Goal: Task Accomplishment & Management: Use online tool/utility

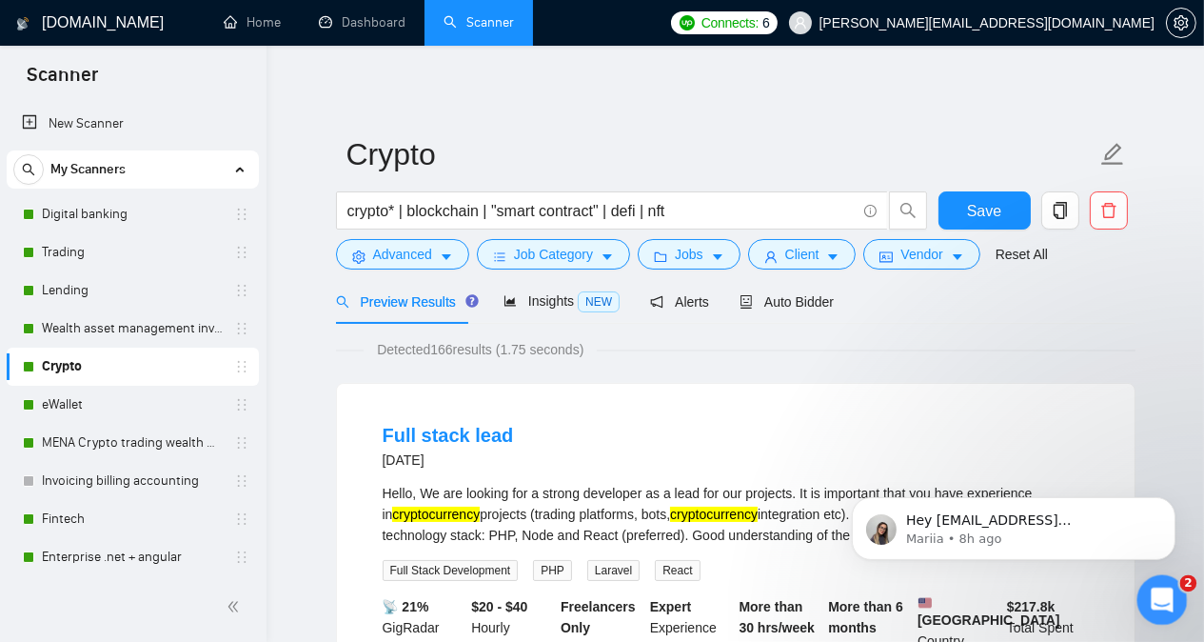
click at [1153, 607] on div "Open Intercom Messenger" at bounding box center [1159, 597] width 63 height 63
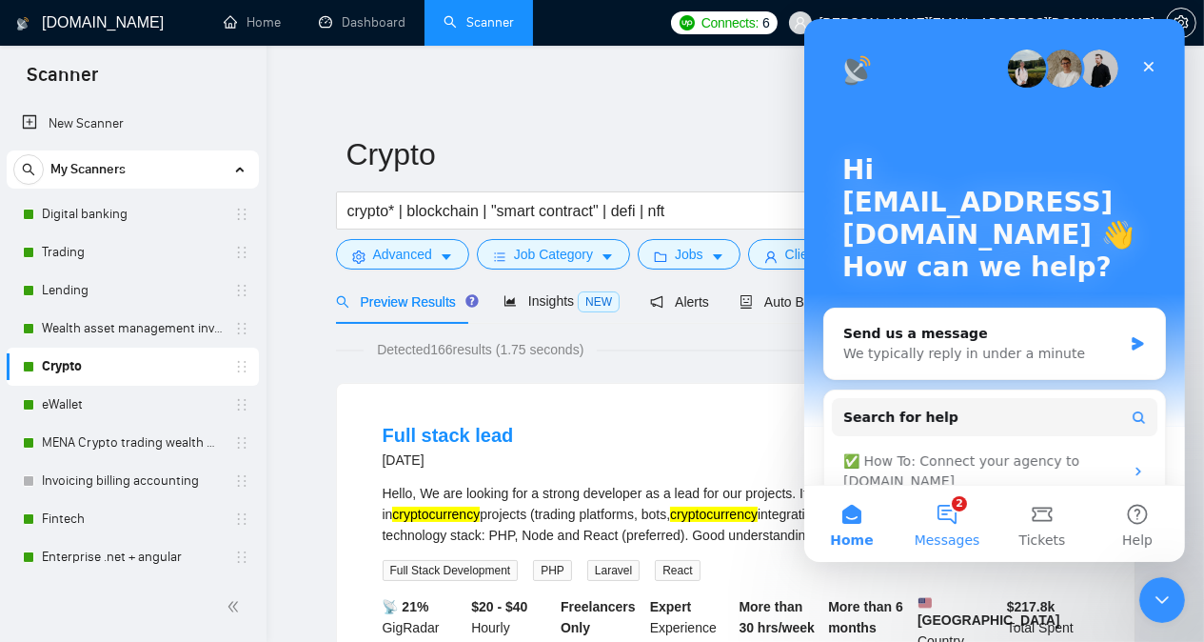
click at [946, 515] on button "2 Messages" at bounding box center [946, 524] width 95 height 76
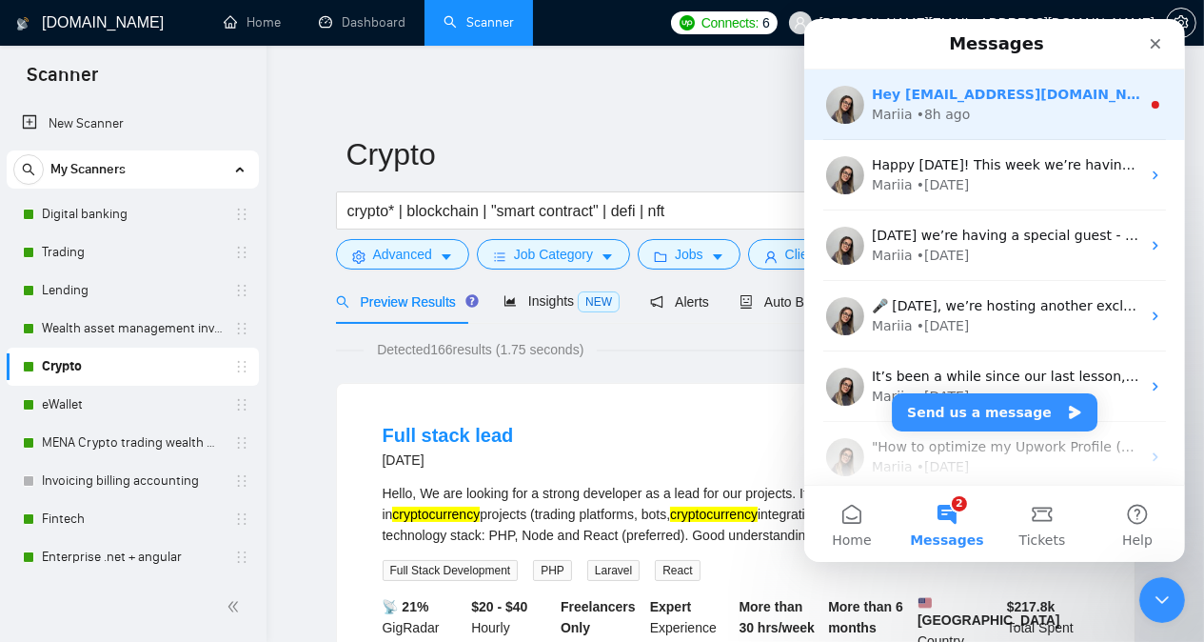
click at [1085, 107] on div "Mariia • 8h ago" at bounding box center [1005, 115] width 268 height 20
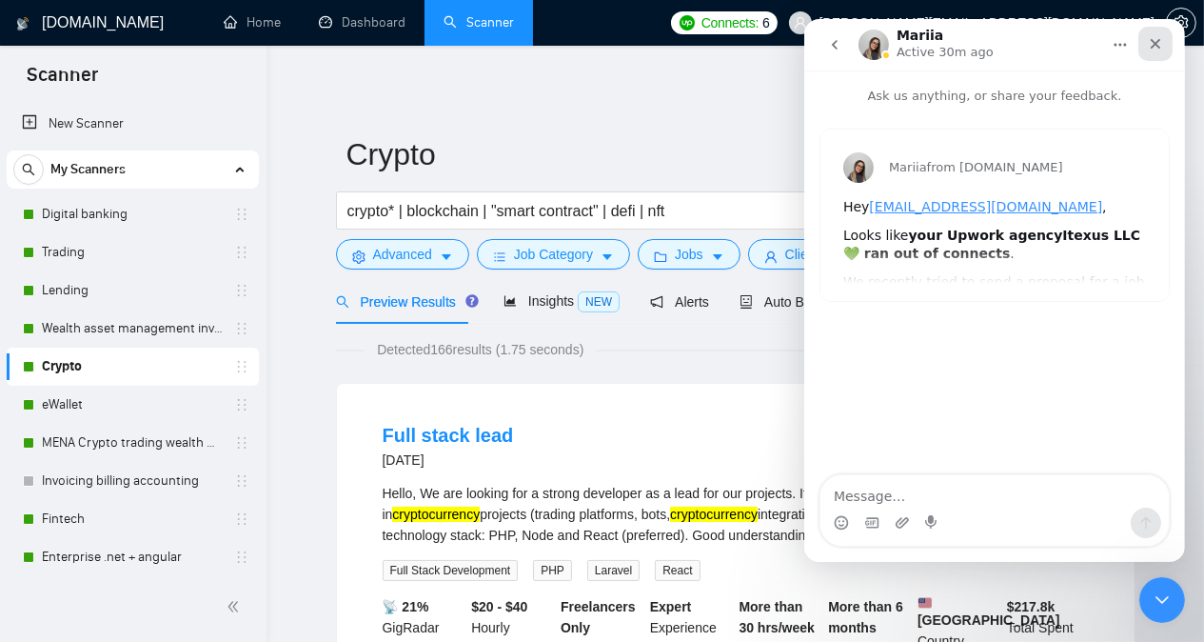
click at [1156, 45] on icon "Close" at bounding box center [1155, 44] width 10 height 10
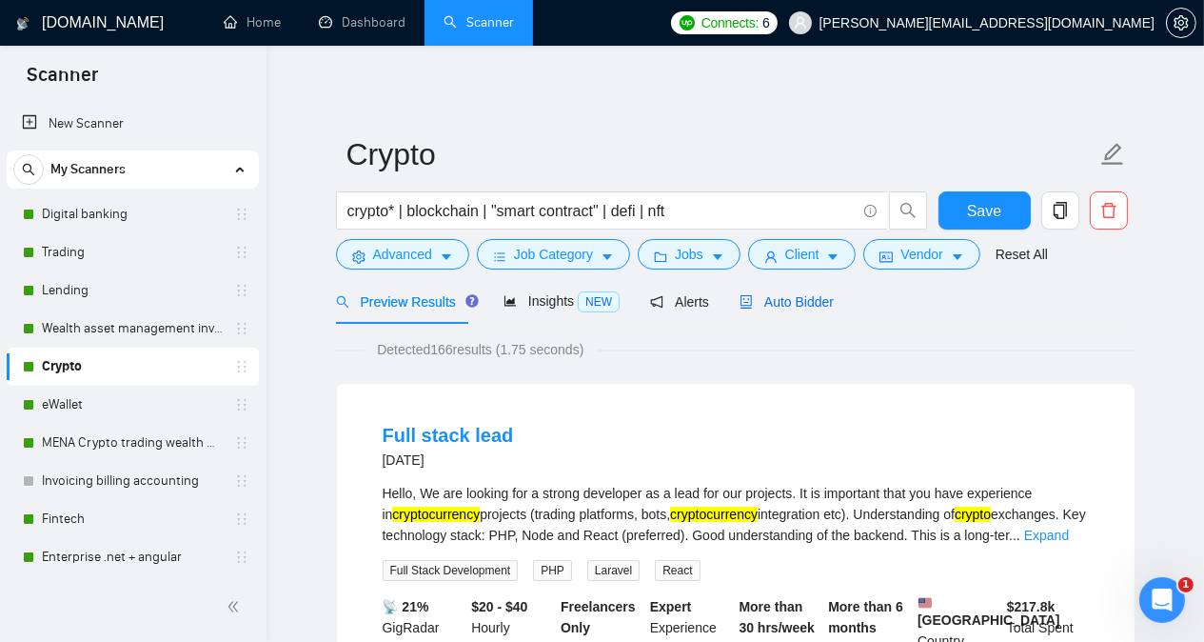
click at [819, 306] on span "Auto Bidder" at bounding box center [787, 301] width 94 height 15
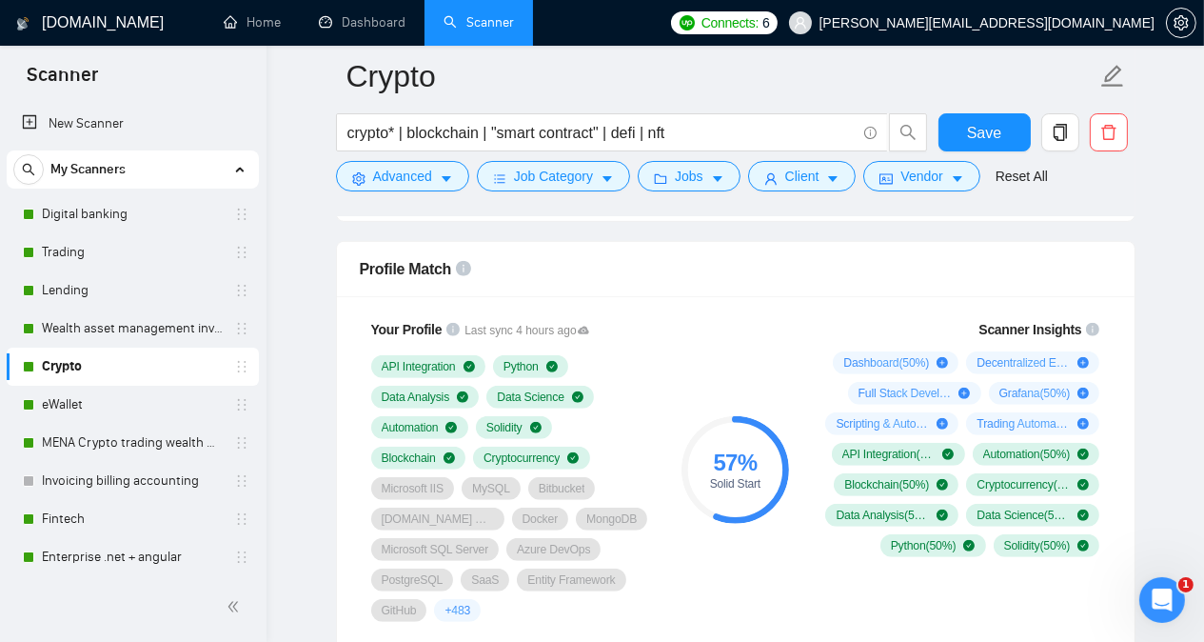
scroll to position [1219, 0]
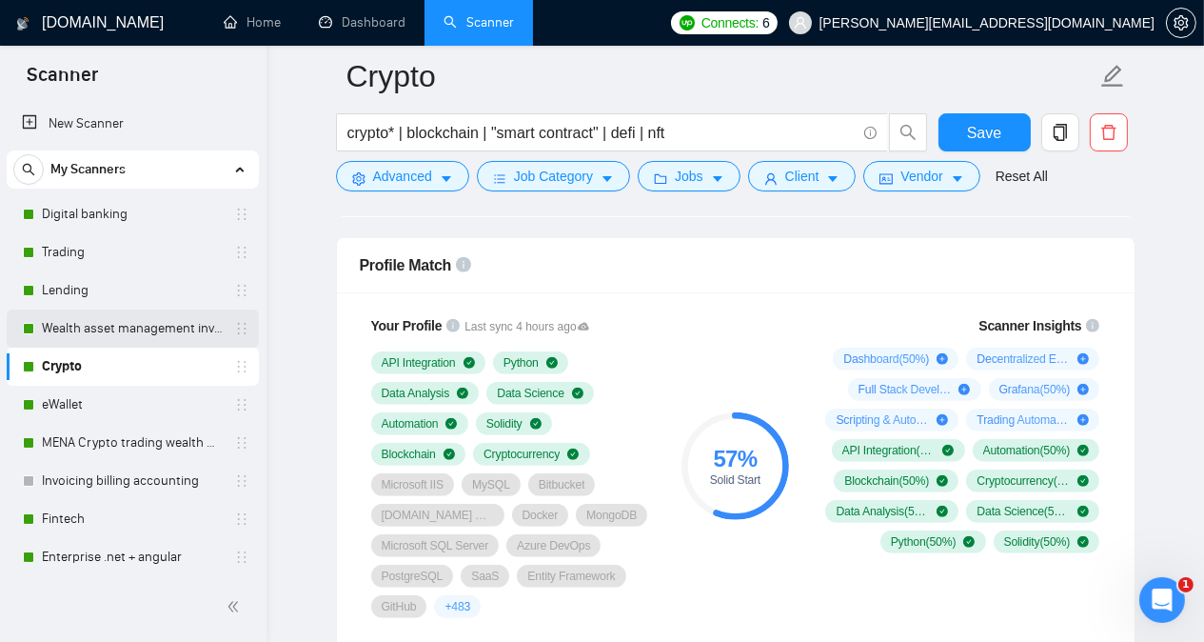
click at [98, 327] on link "Wealth asset management investment" at bounding box center [132, 328] width 181 height 38
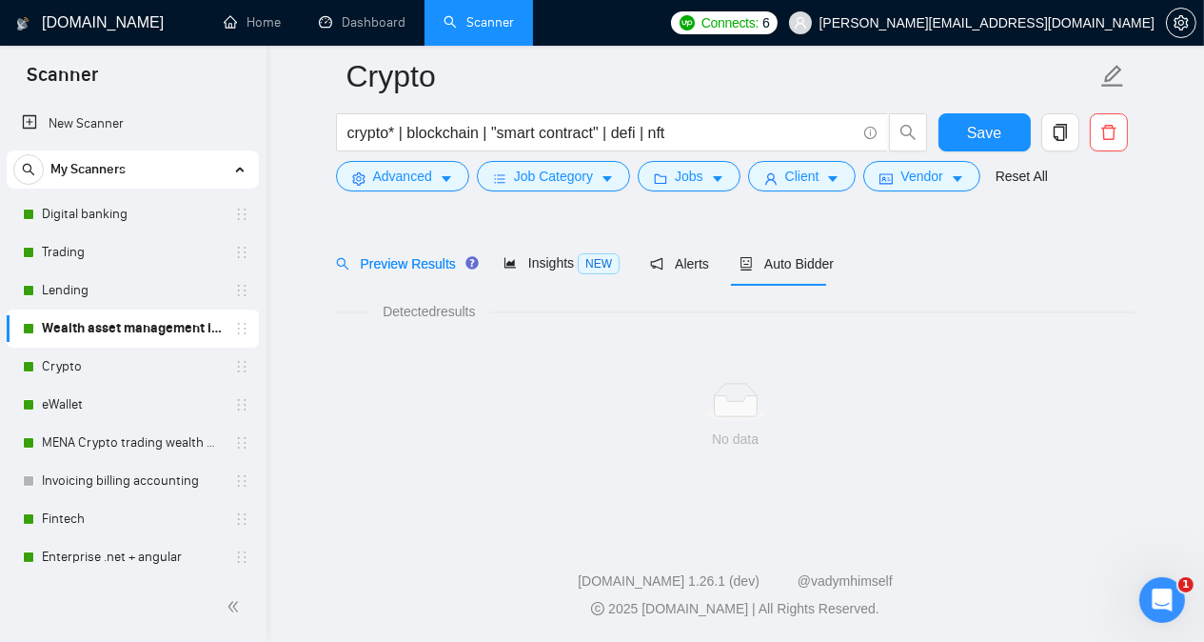
scroll to position [52, 0]
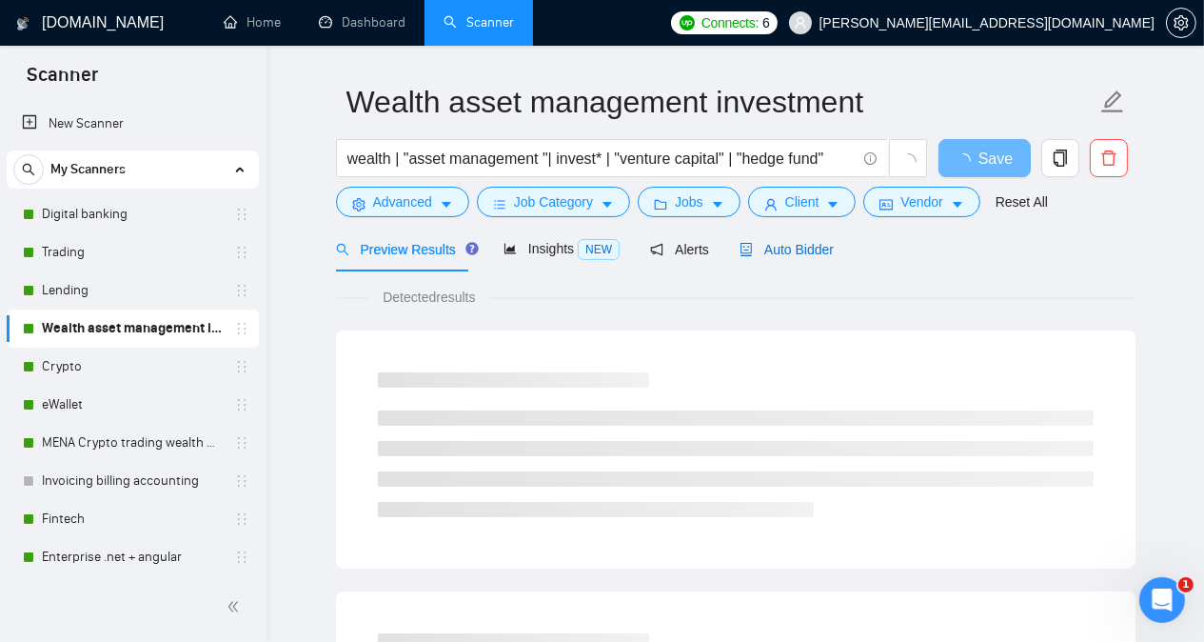
click at [787, 248] on span "Auto Bidder" at bounding box center [787, 249] width 94 height 15
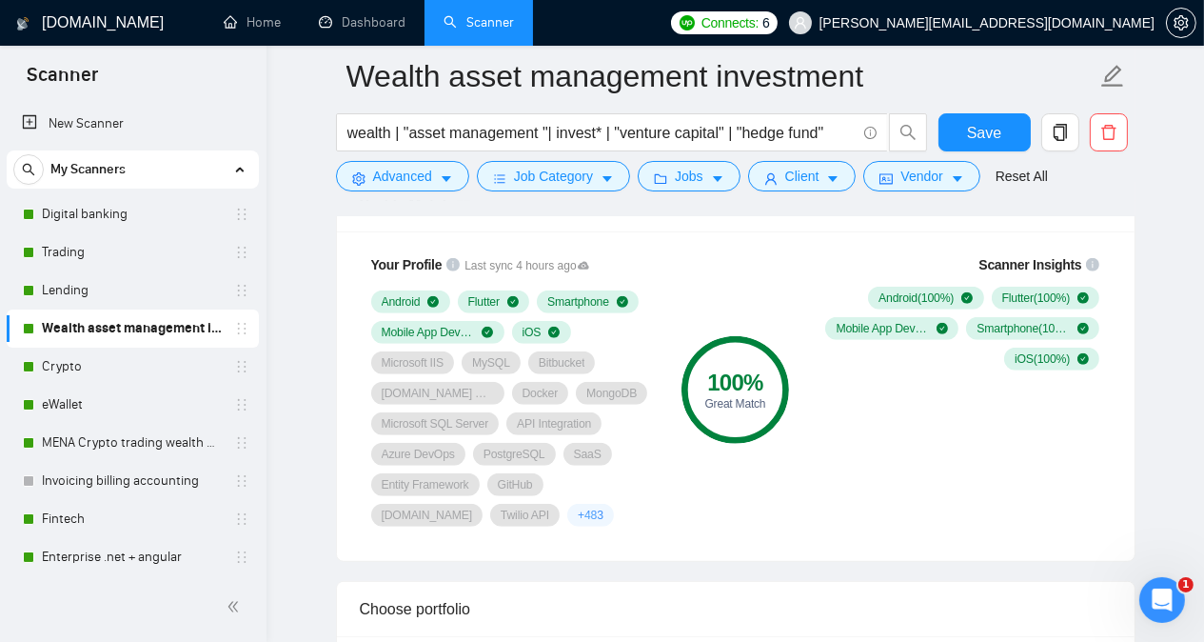
scroll to position [1284, 0]
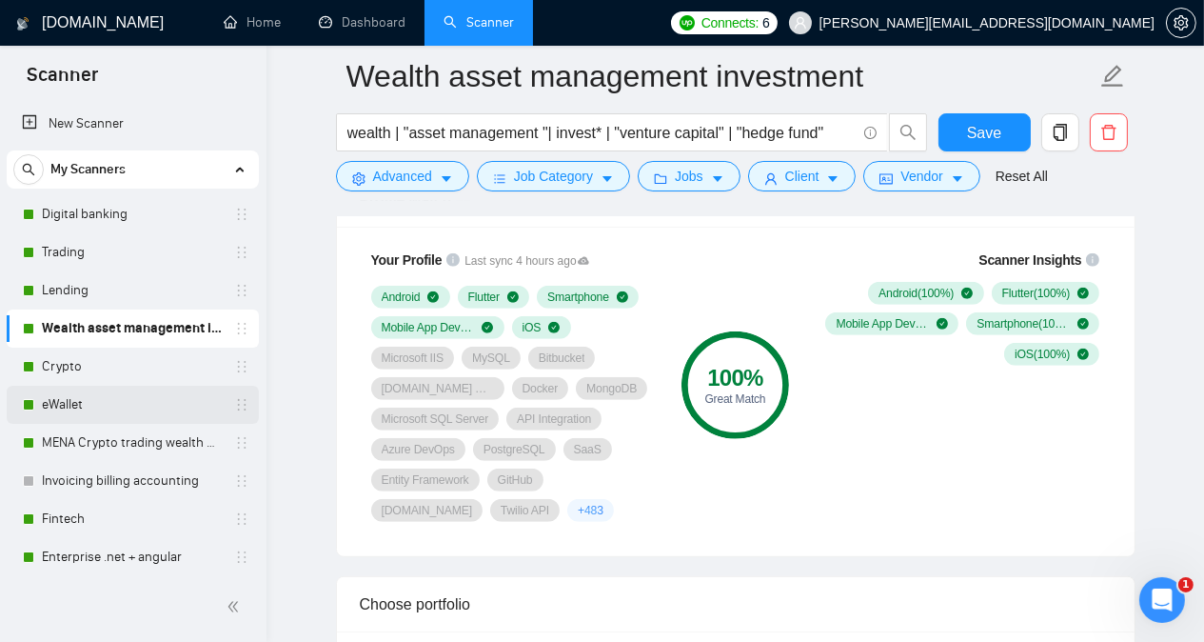
click at [115, 407] on link "eWallet" at bounding box center [132, 405] width 181 height 38
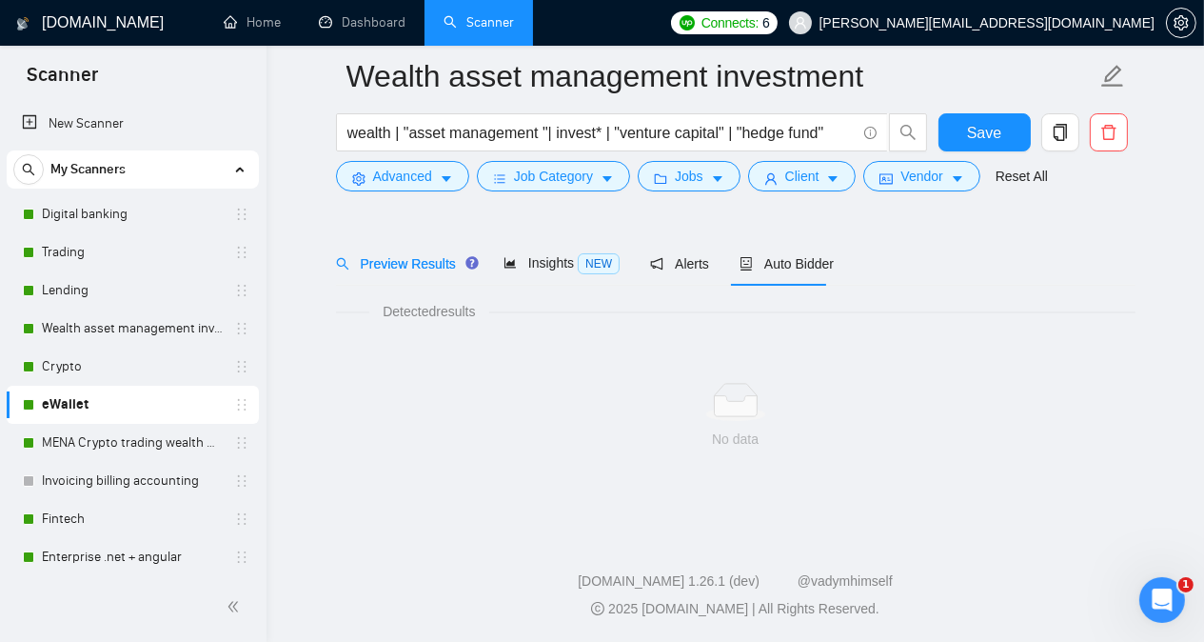
scroll to position [52, 0]
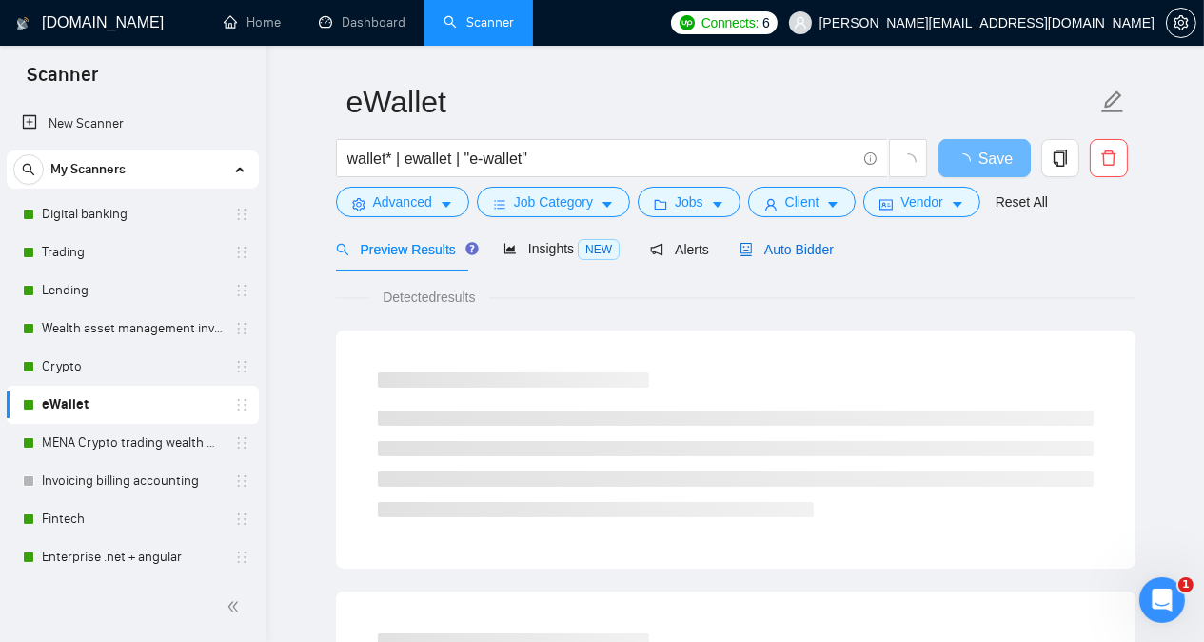
click at [805, 251] on span "Auto Bidder" at bounding box center [787, 249] width 94 height 15
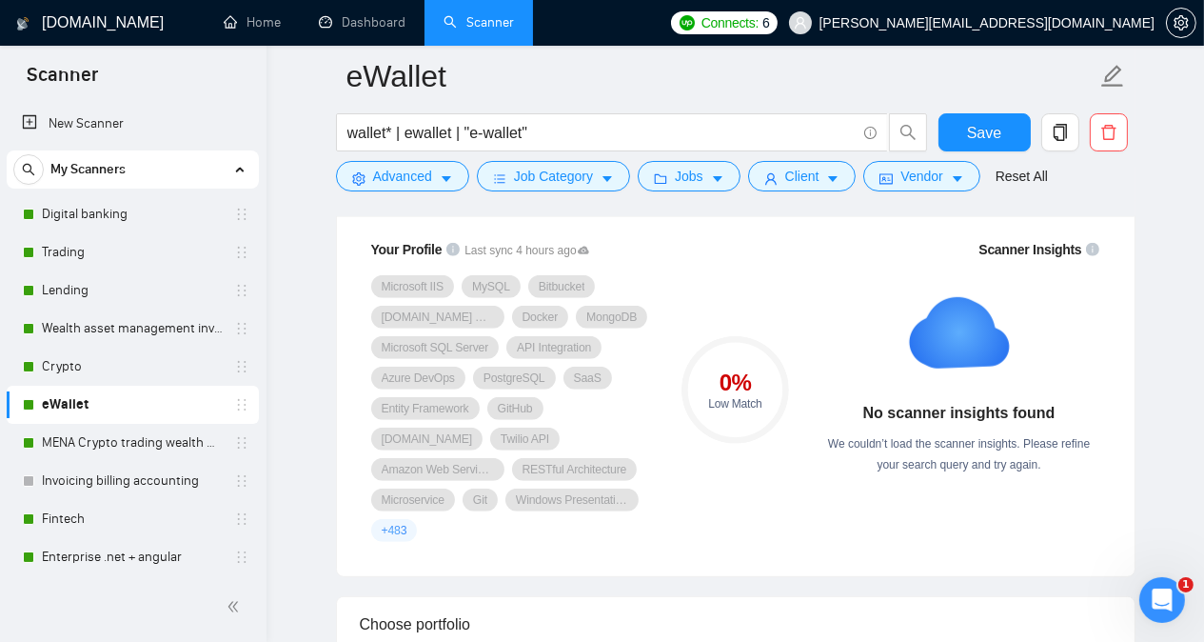
scroll to position [1355, 0]
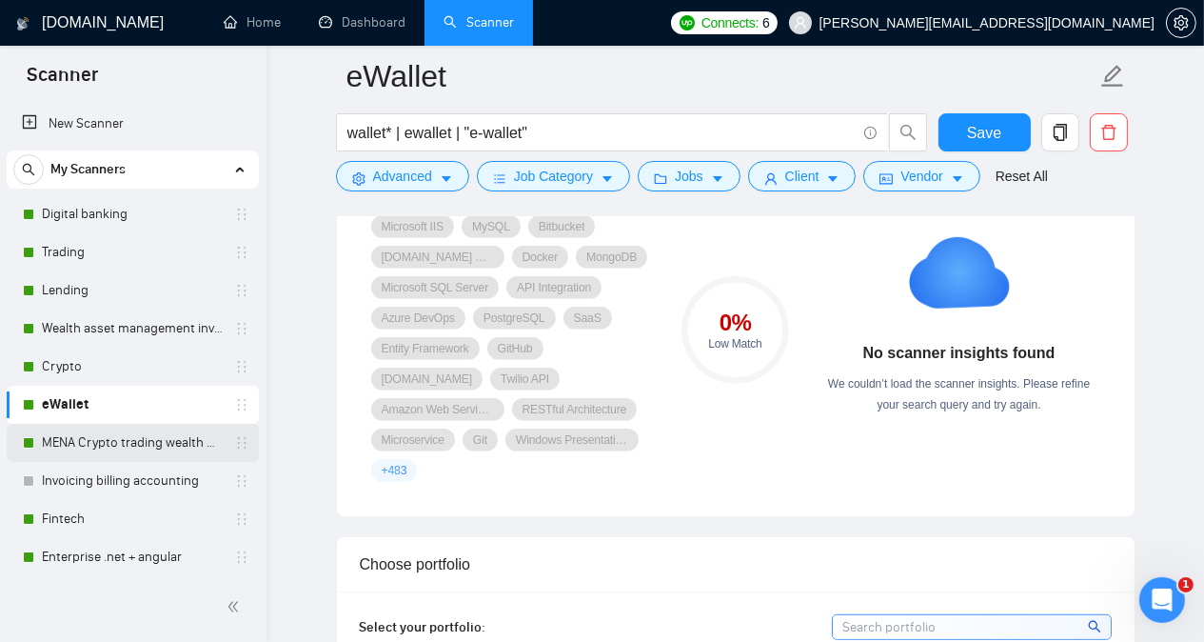
click at [149, 433] on link "MENA Crypto trading wealth manag" at bounding box center [132, 443] width 181 height 38
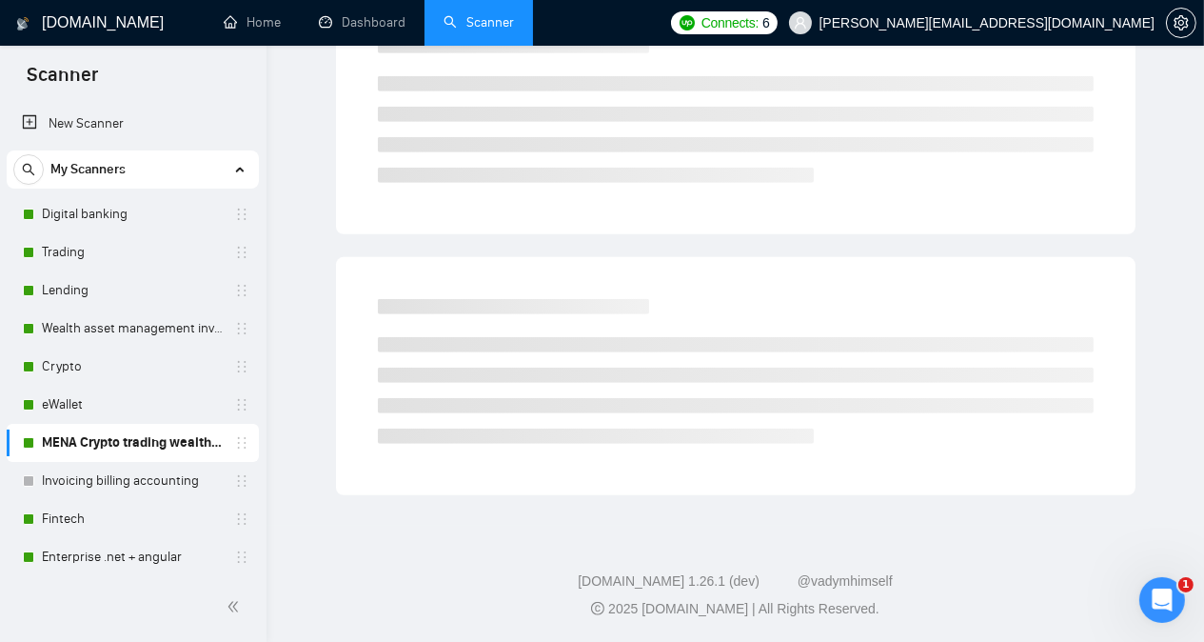
scroll to position [52, 0]
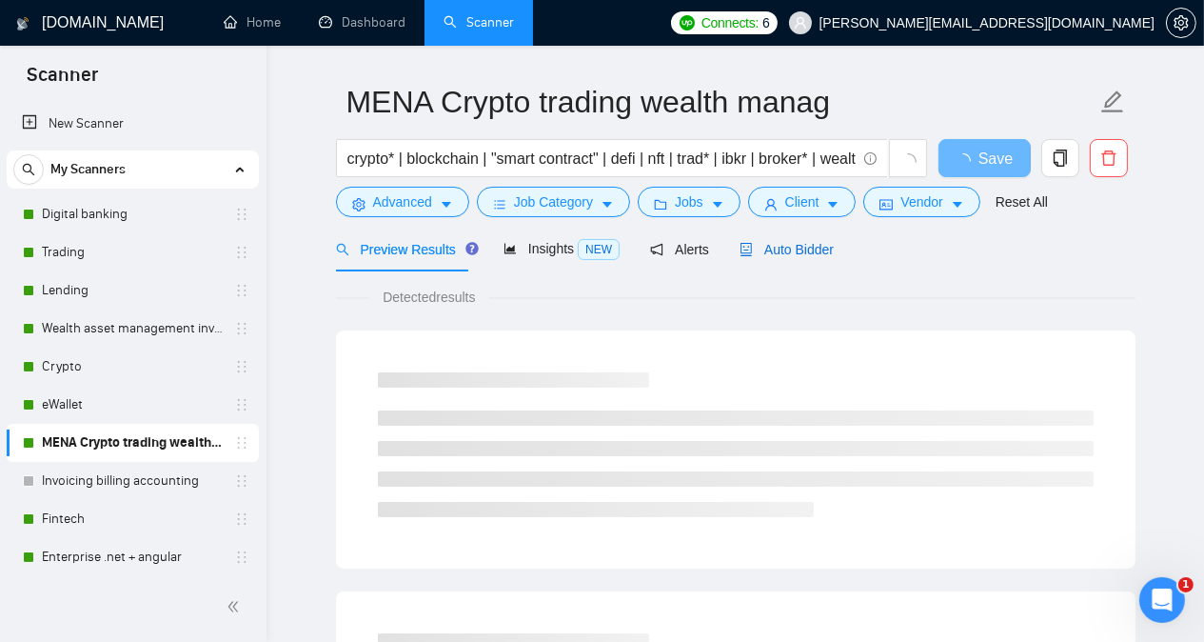
click at [797, 247] on span "Auto Bidder" at bounding box center [787, 249] width 94 height 15
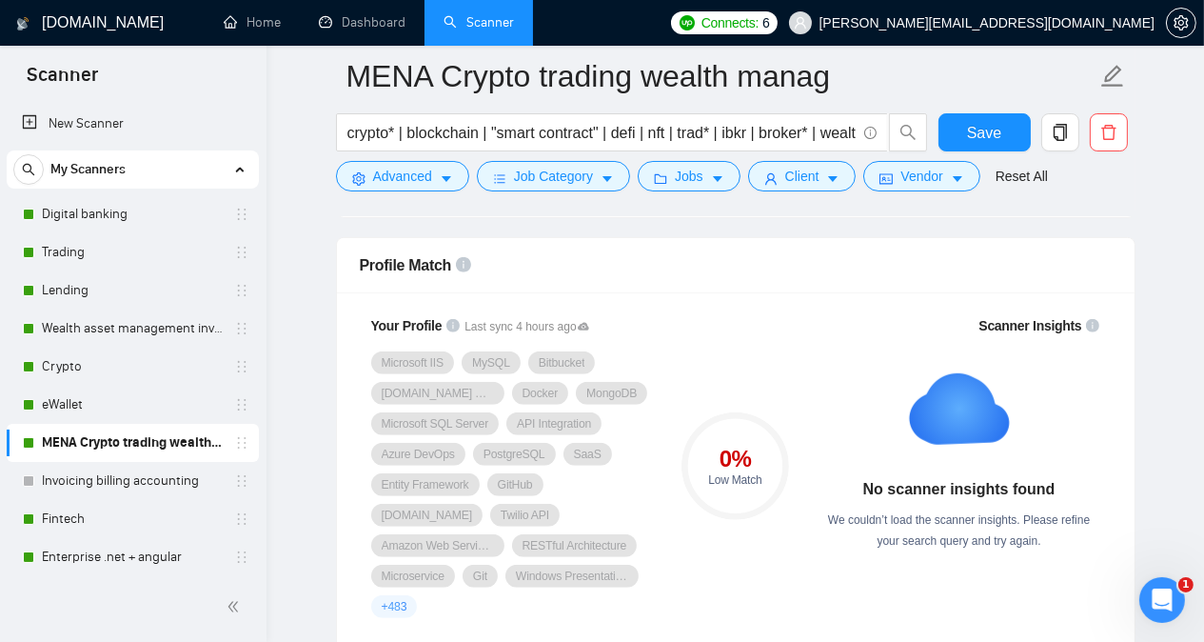
scroll to position [1233, 0]
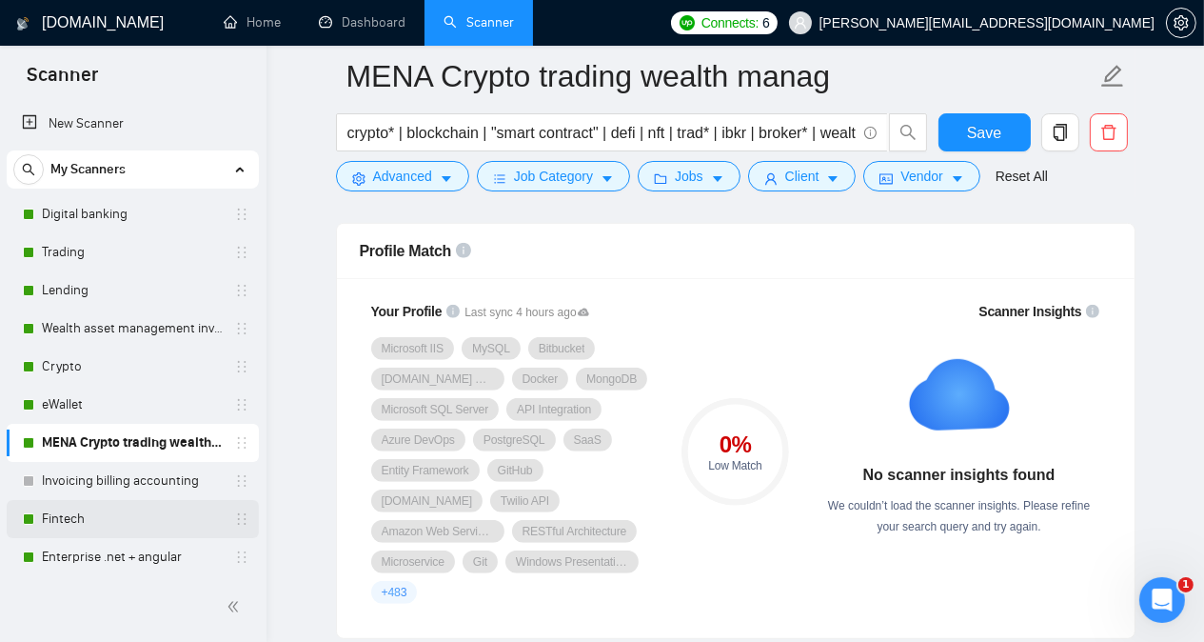
click at [91, 530] on link "Fintech" at bounding box center [132, 519] width 181 height 38
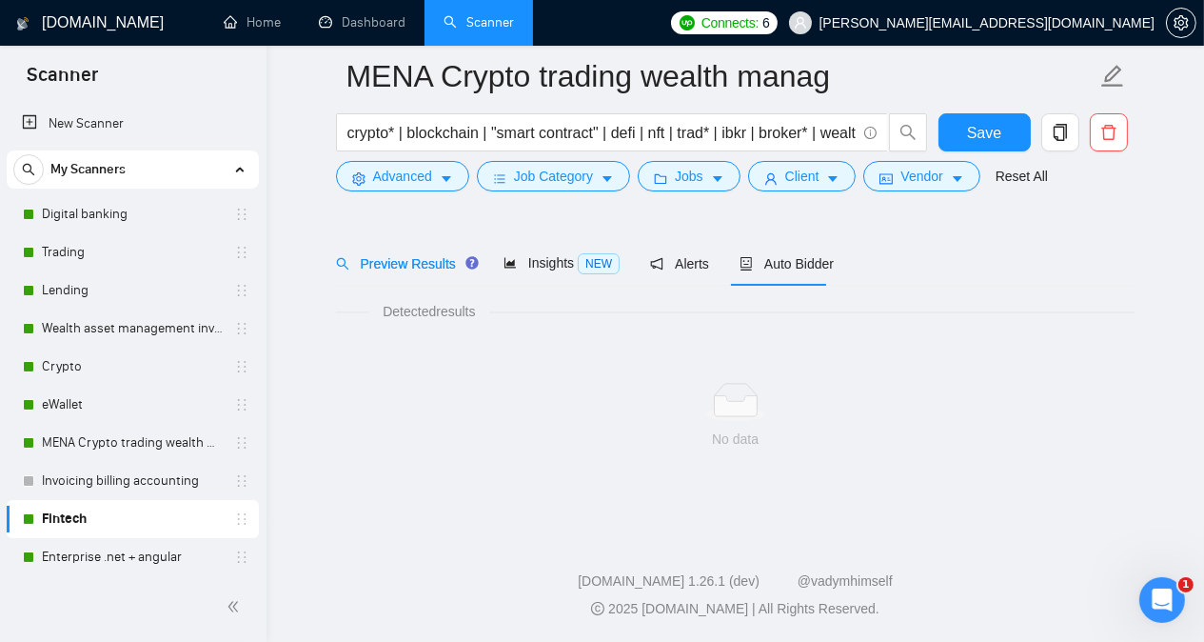
scroll to position [52, 0]
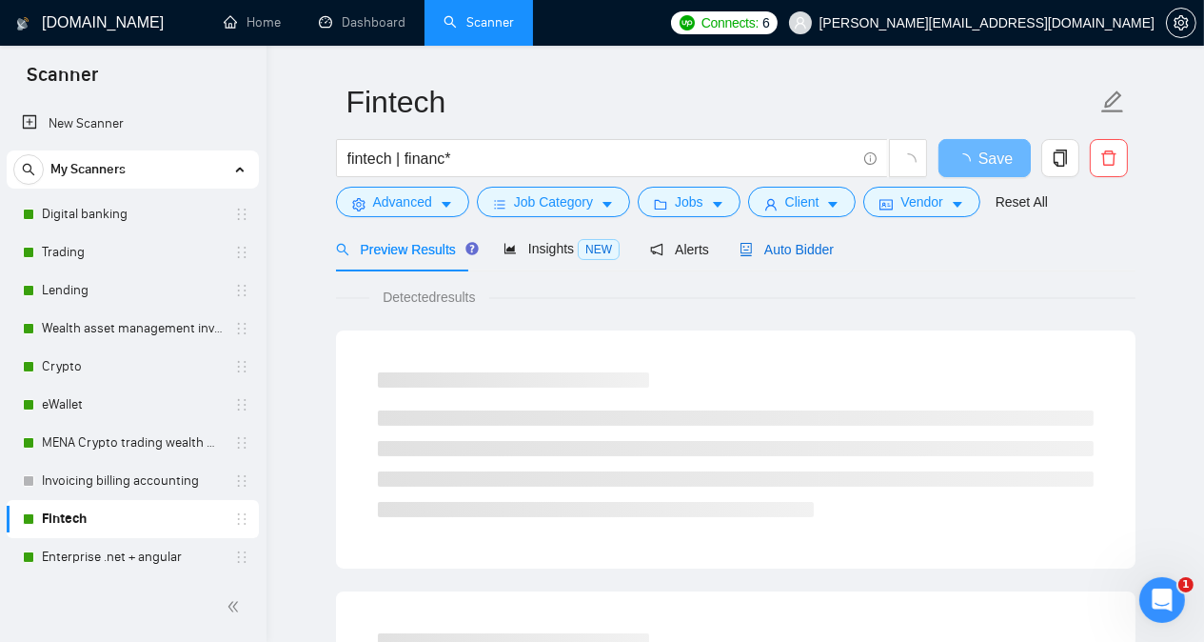
click at [810, 251] on span "Auto Bidder" at bounding box center [787, 249] width 94 height 15
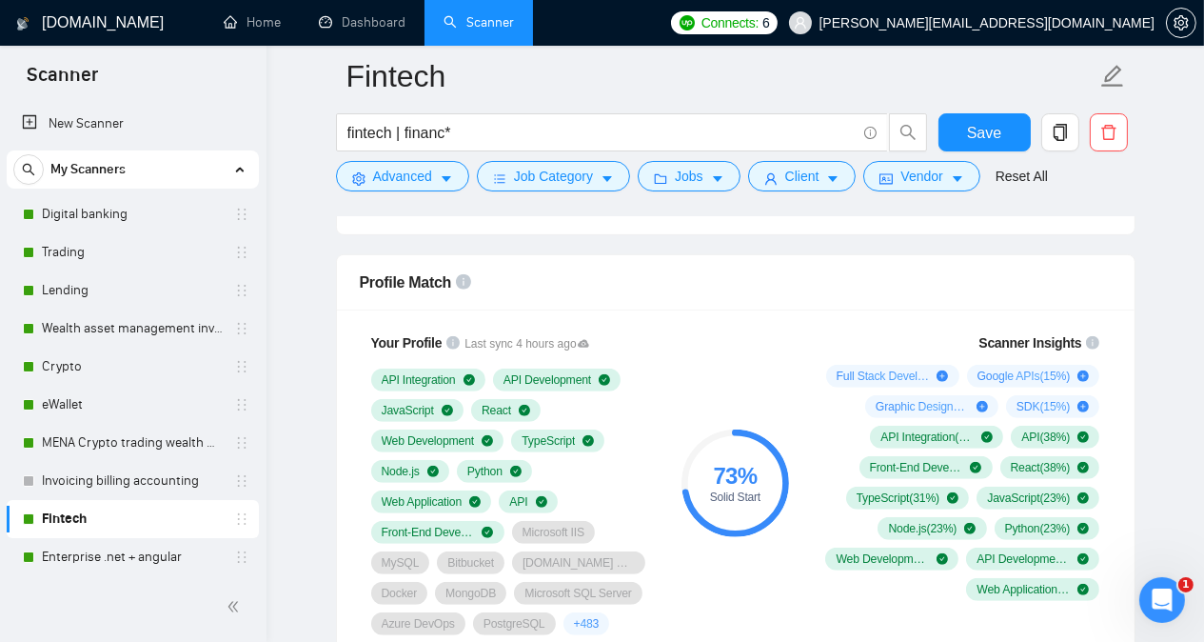
scroll to position [1245, 0]
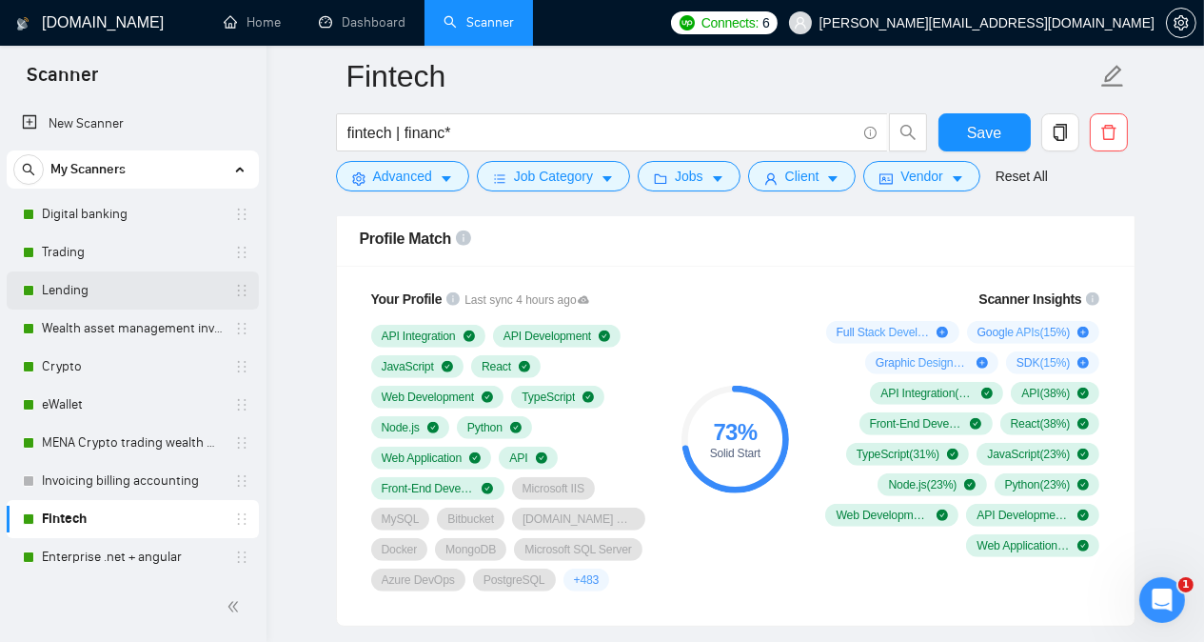
click at [105, 284] on link "Lending" at bounding box center [132, 290] width 181 height 38
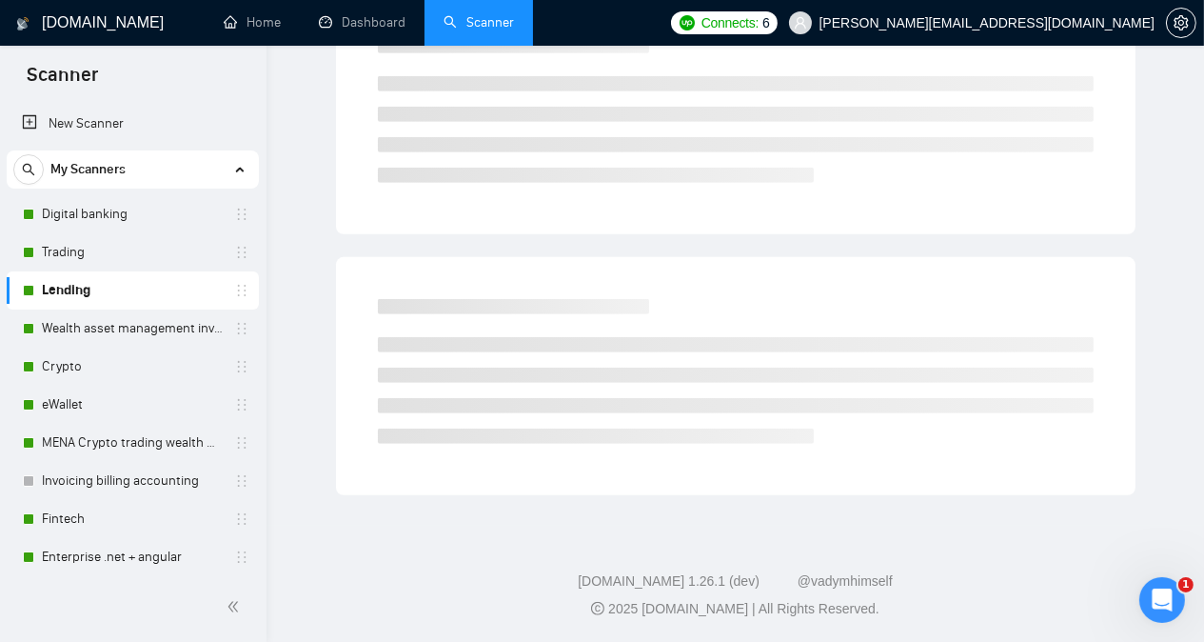
scroll to position [52, 0]
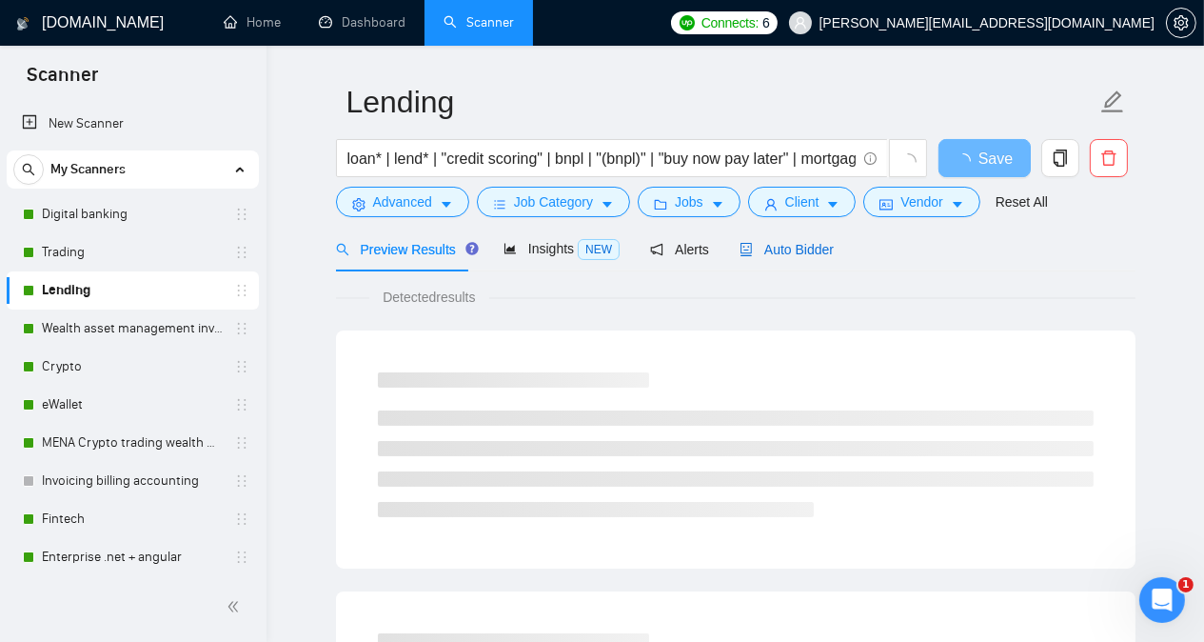
click at [788, 252] on span "Auto Bidder" at bounding box center [787, 249] width 94 height 15
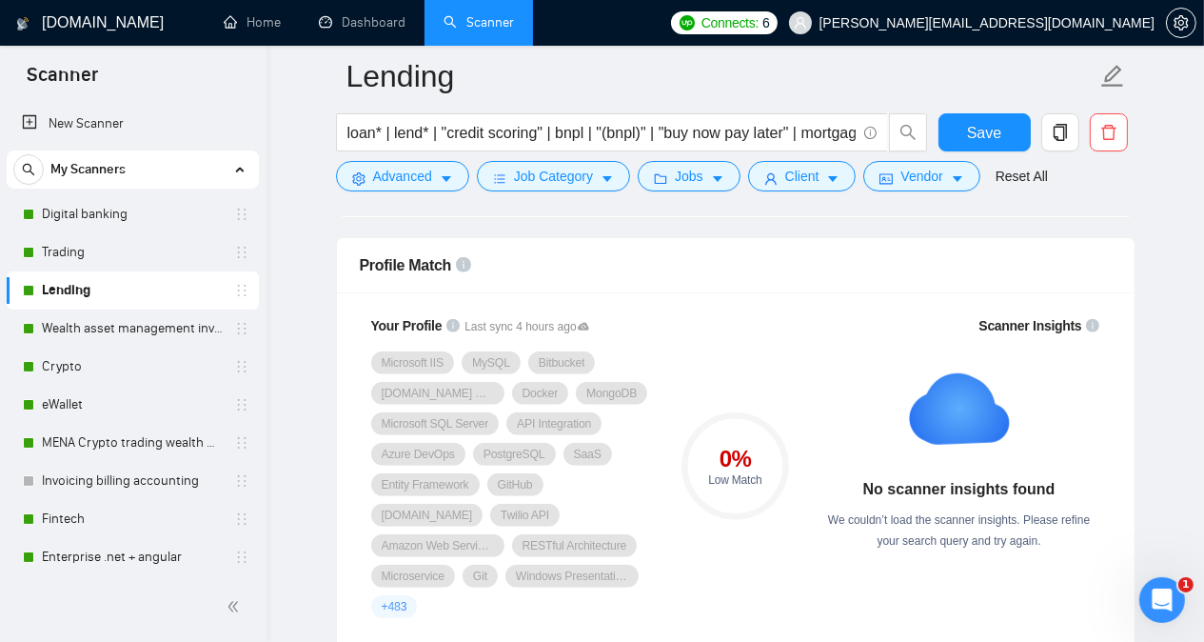
scroll to position [1214, 0]
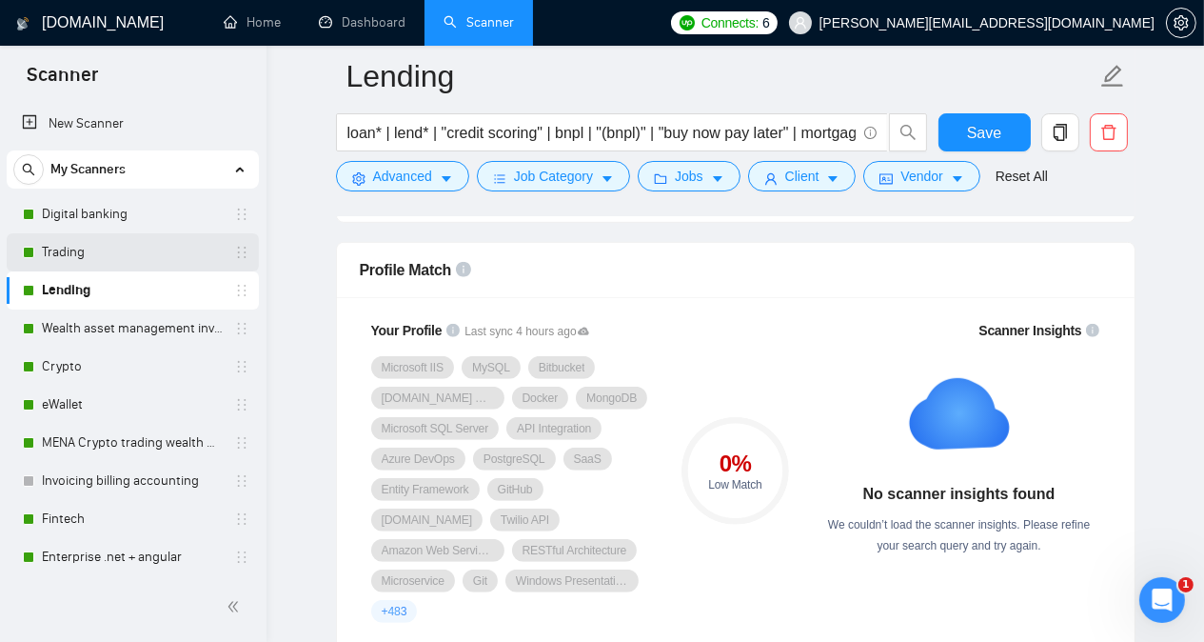
click at [115, 254] on link "Trading" at bounding box center [132, 252] width 181 height 38
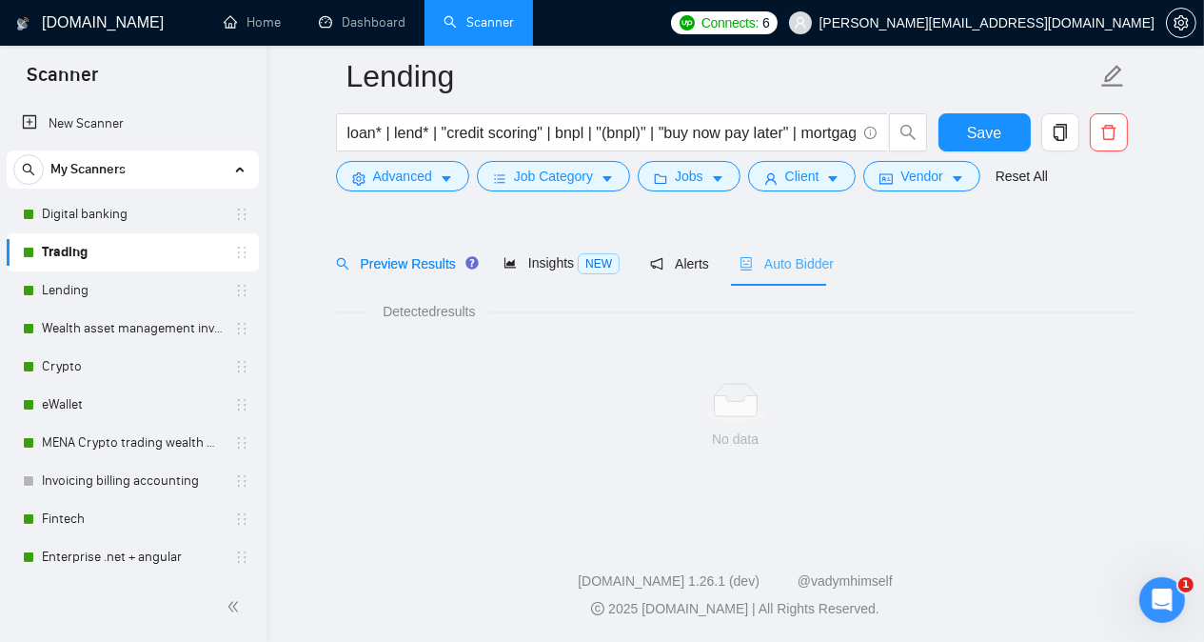
scroll to position [52, 0]
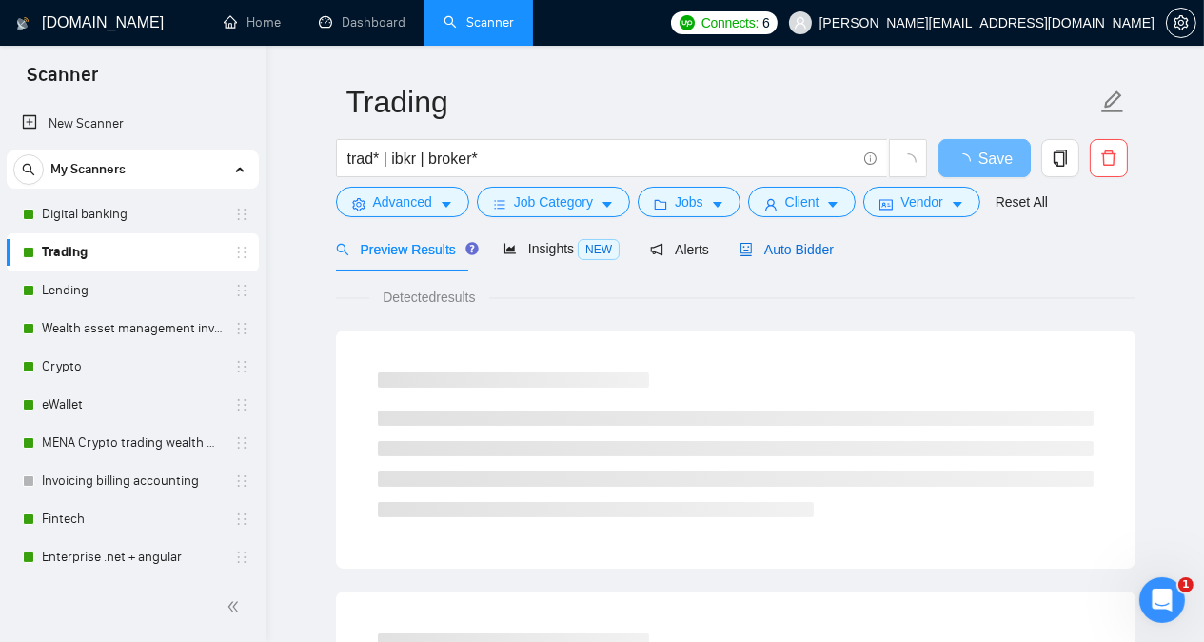
click at [799, 250] on span "Auto Bidder" at bounding box center [787, 249] width 94 height 15
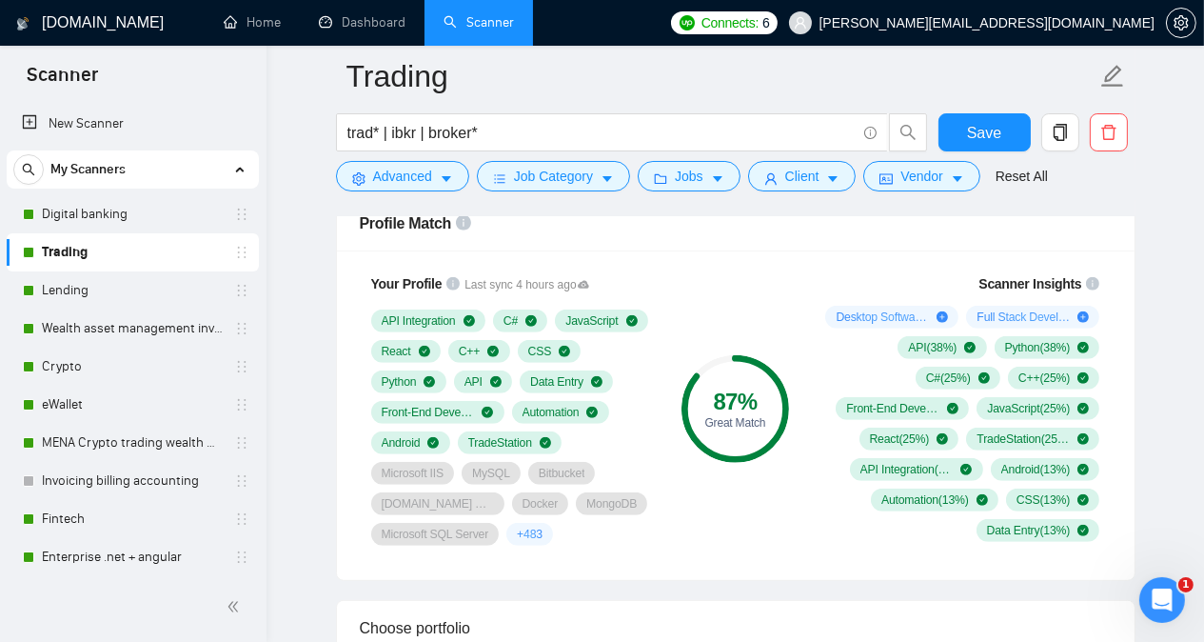
scroll to position [1265, 0]
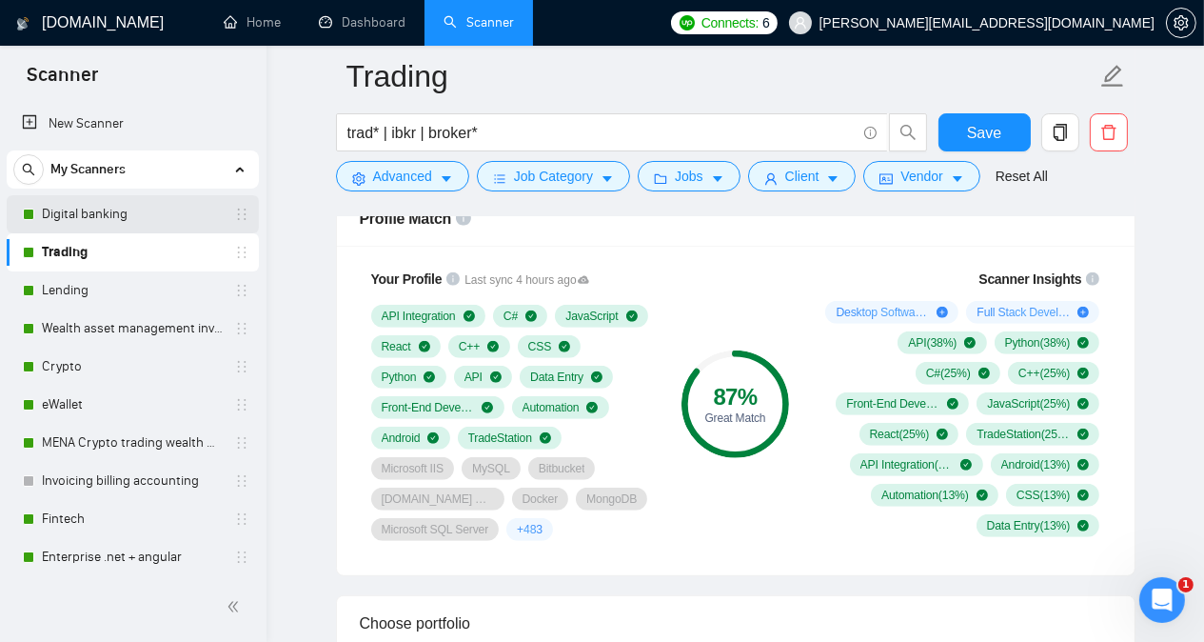
click at [110, 222] on link "Digital banking" at bounding box center [132, 214] width 181 height 38
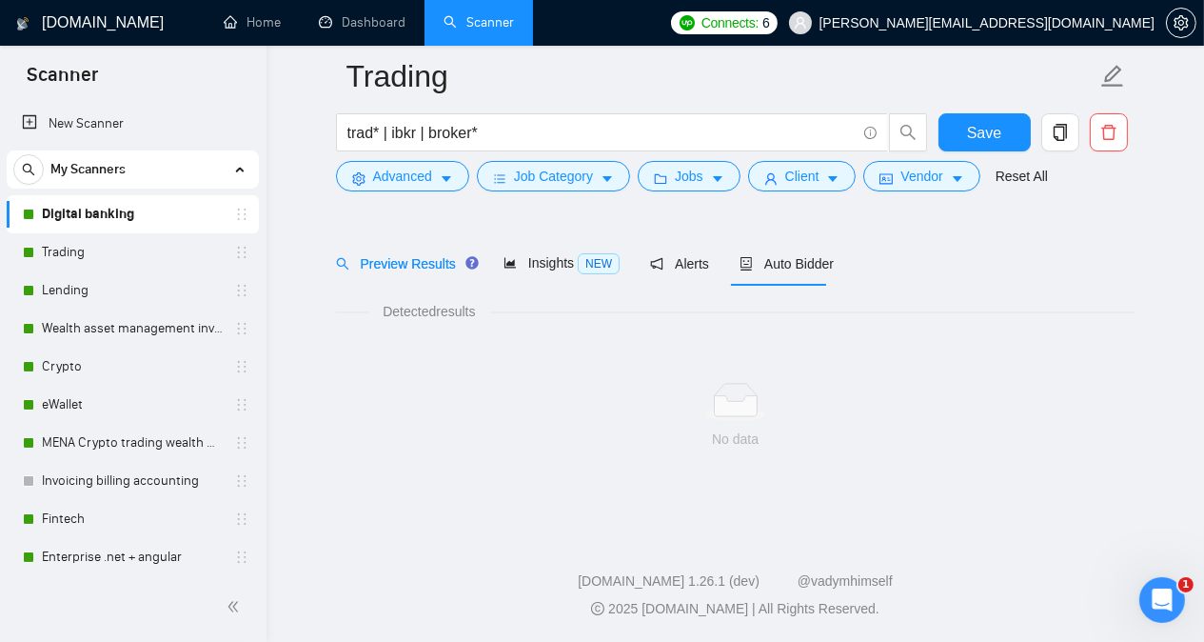
scroll to position [52, 0]
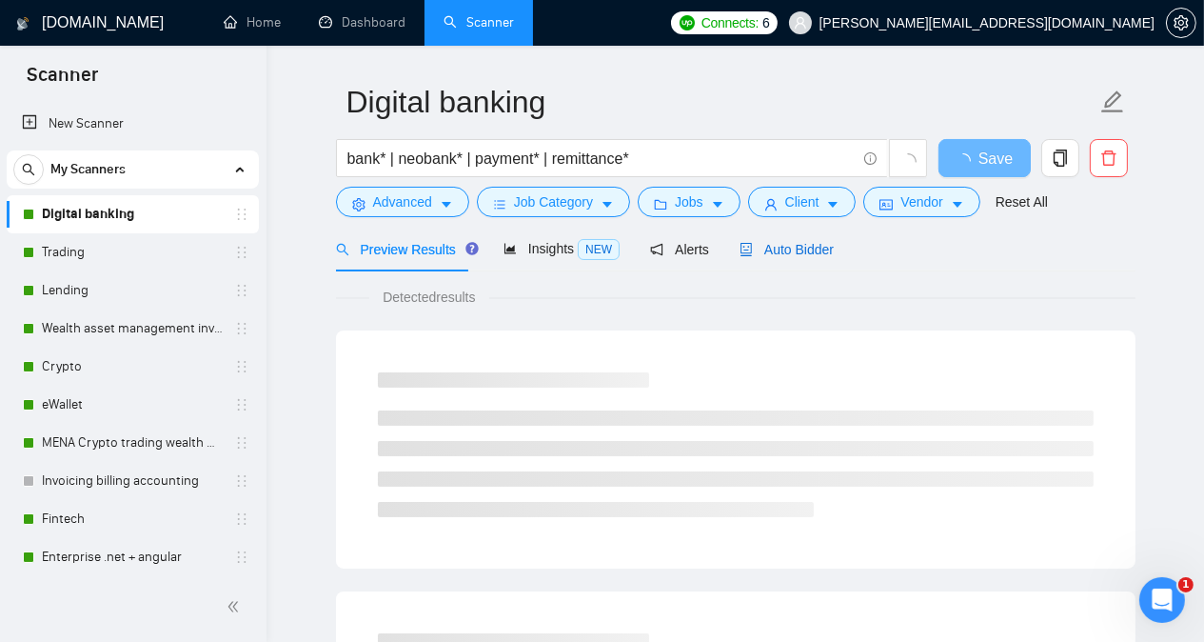
click at [773, 248] on span "Auto Bidder" at bounding box center [787, 249] width 94 height 15
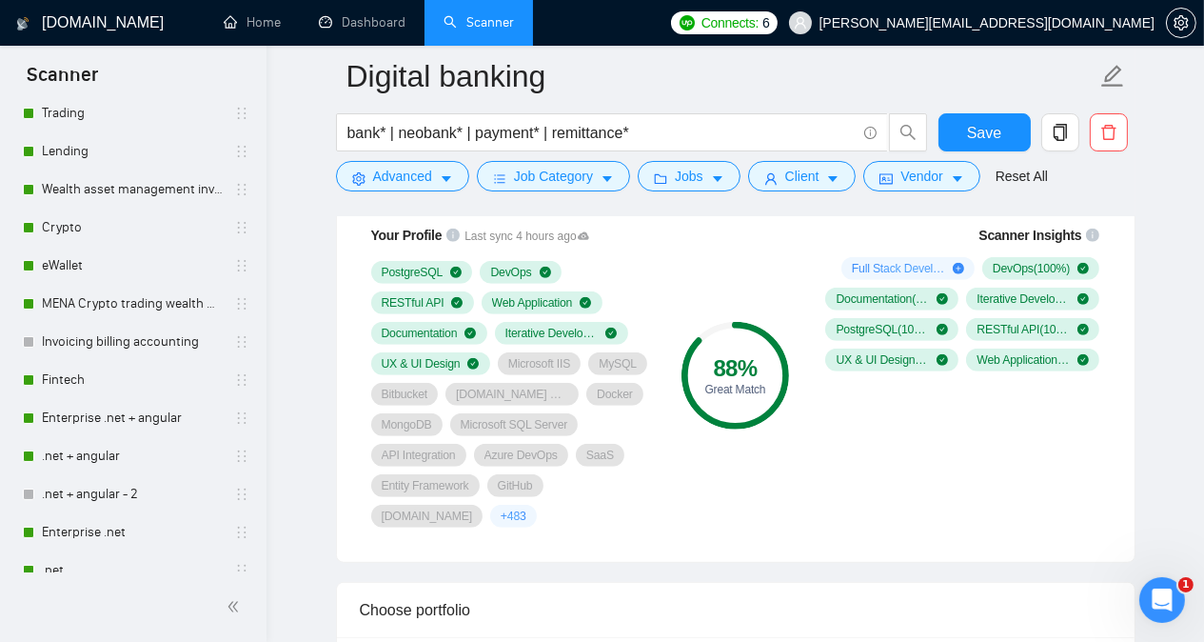
scroll to position [133, 0]
